Goal: Navigation & Orientation: Find specific page/section

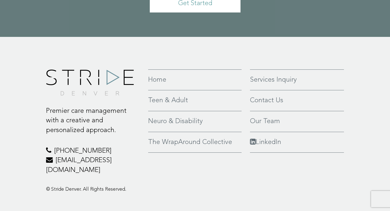
scroll to position [1270, 0]
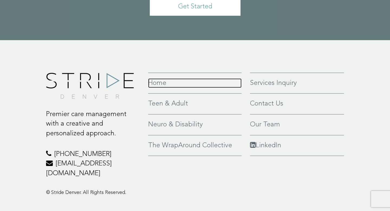
click at [161, 78] on link "Home" at bounding box center [194, 83] width 93 height 10
click at [162, 78] on link "Home" at bounding box center [194, 83] width 93 height 10
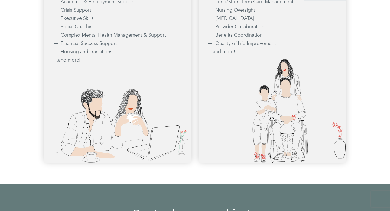
scroll to position [553, 0]
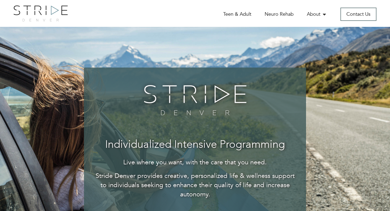
scroll to position [6, 0]
